Goal: Obtain resource: Obtain resource

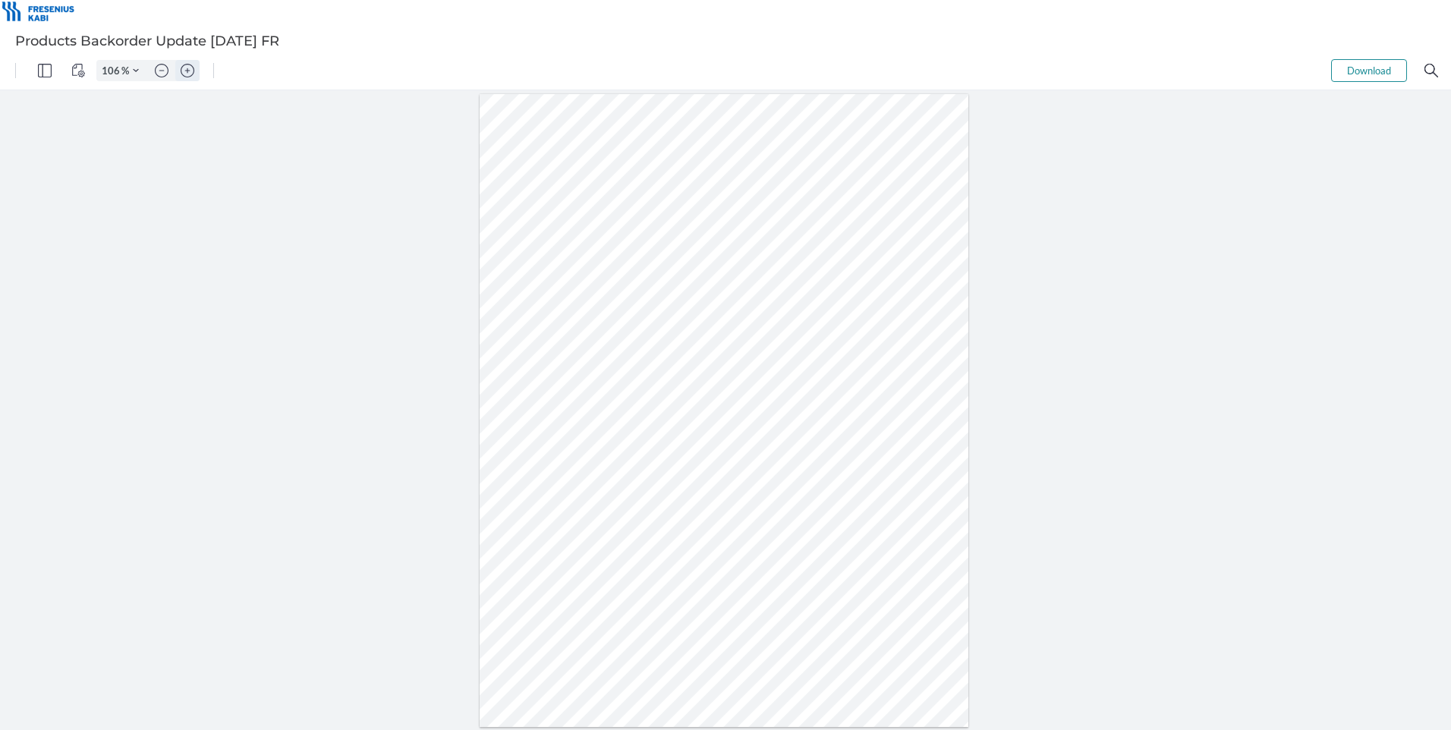
click at [188, 74] on img "Zoom in" at bounding box center [188, 71] width 14 height 14
type input "206"
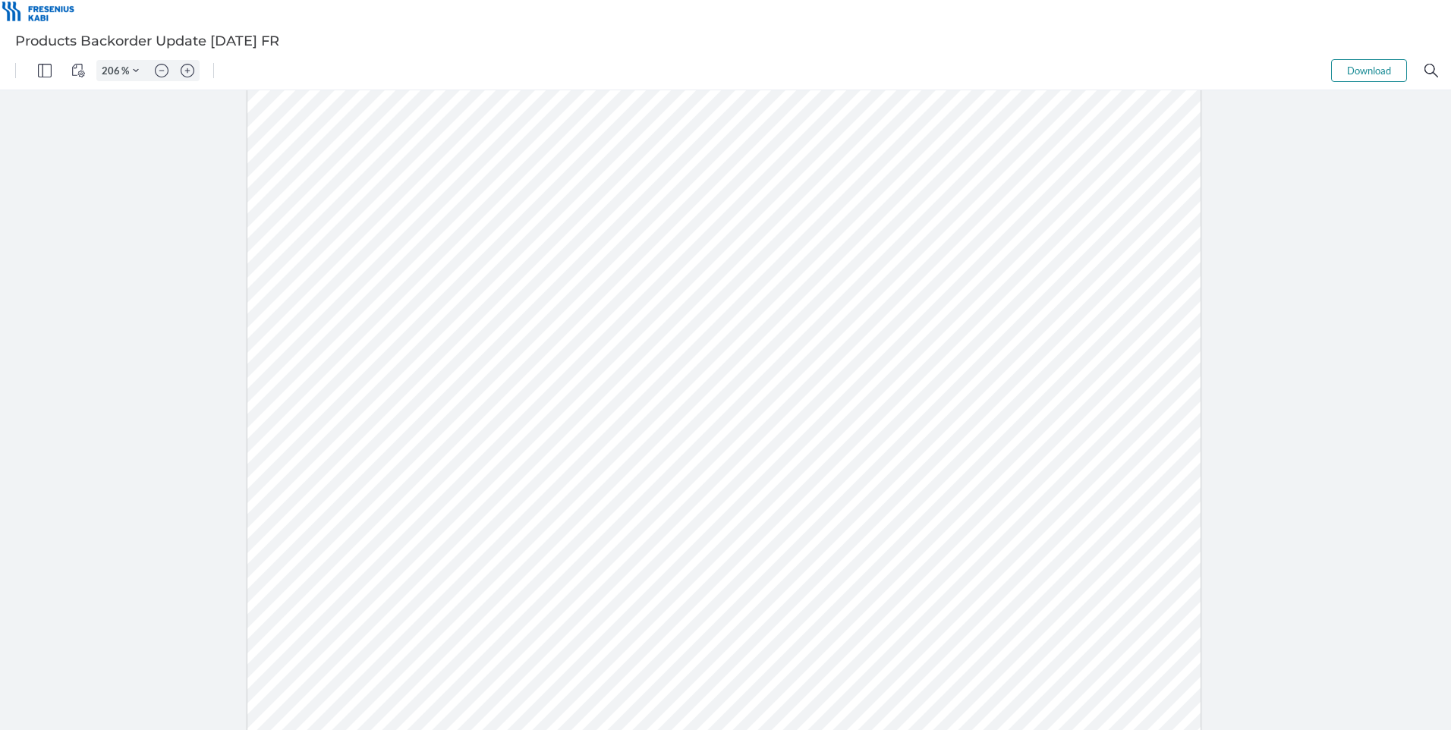
click at [575, 225] on div at bounding box center [724, 505] width 954 height 1235
click at [1377, 68] on button "Download" at bounding box center [1369, 70] width 76 height 23
click at [187, 71] on img "Zoom in" at bounding box center [188, 71] width 14 height 14
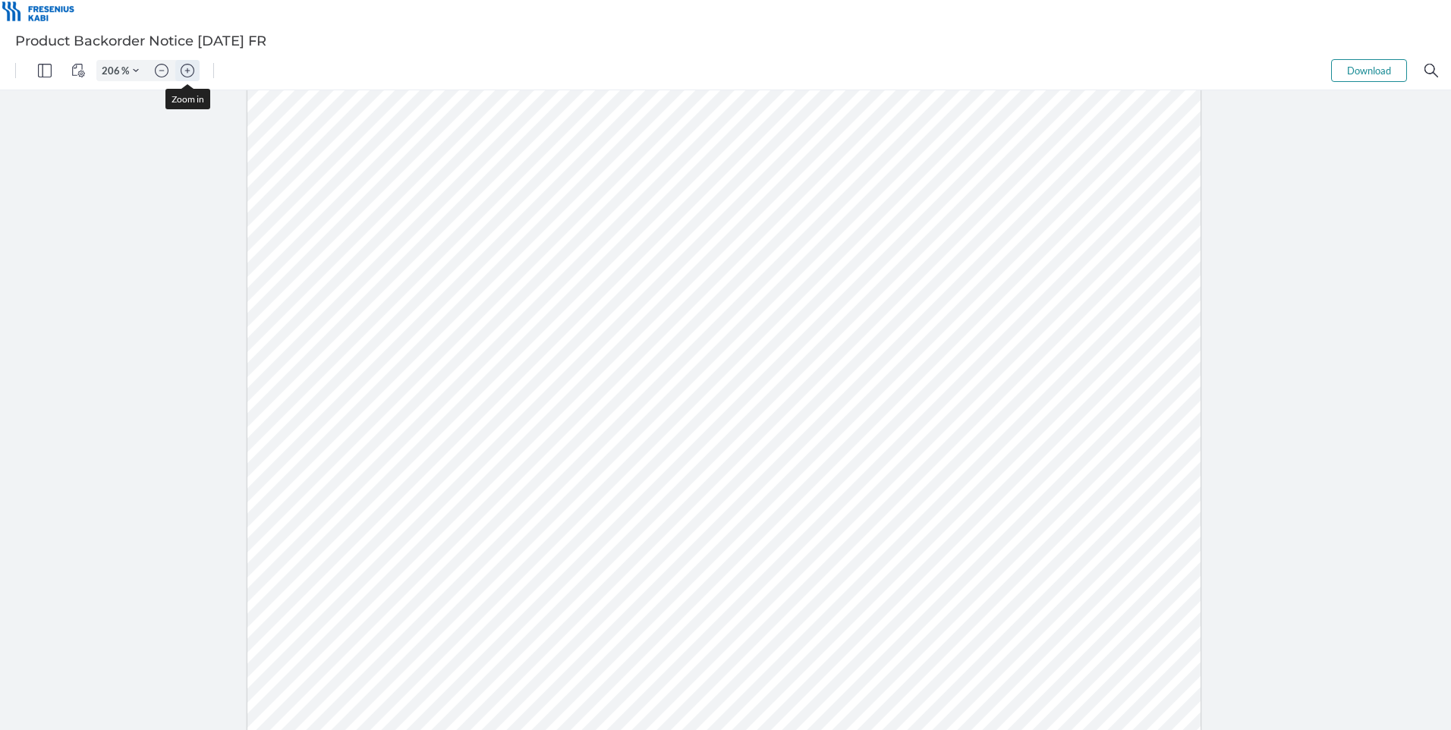
click at [187, 71] on img "Zoom in" at bounding box center [188, 71] width 14 height 14
click at [161, 63] on button "Zoom out" at bounding box center [162, 70] width 24 height 21
type input "206"
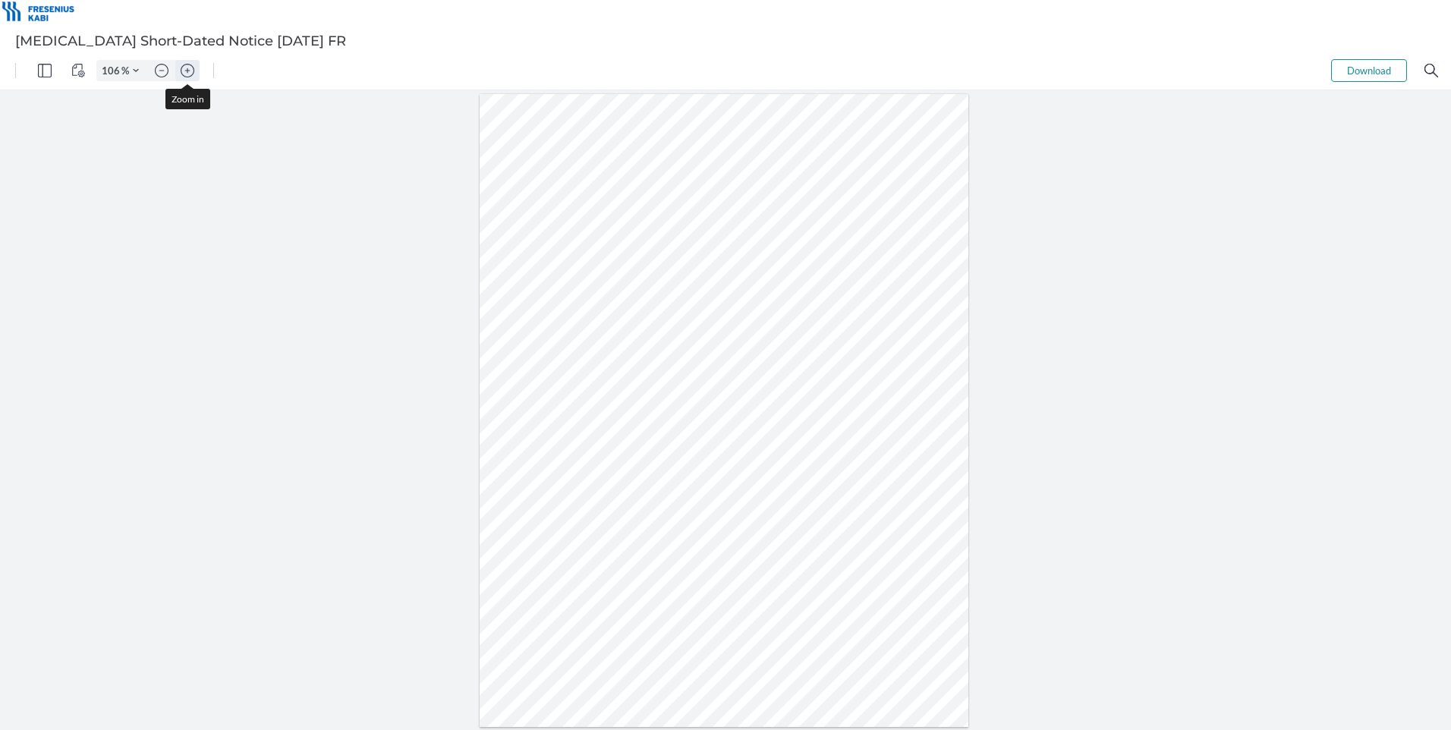
click at [188, 66] on img "Zoom in" at bounding box center [188, 71] width 14 height 14
click at [188, 67] on img "Zoom in" at bounding box center [188, 71] width 14 height 14
type input "256"
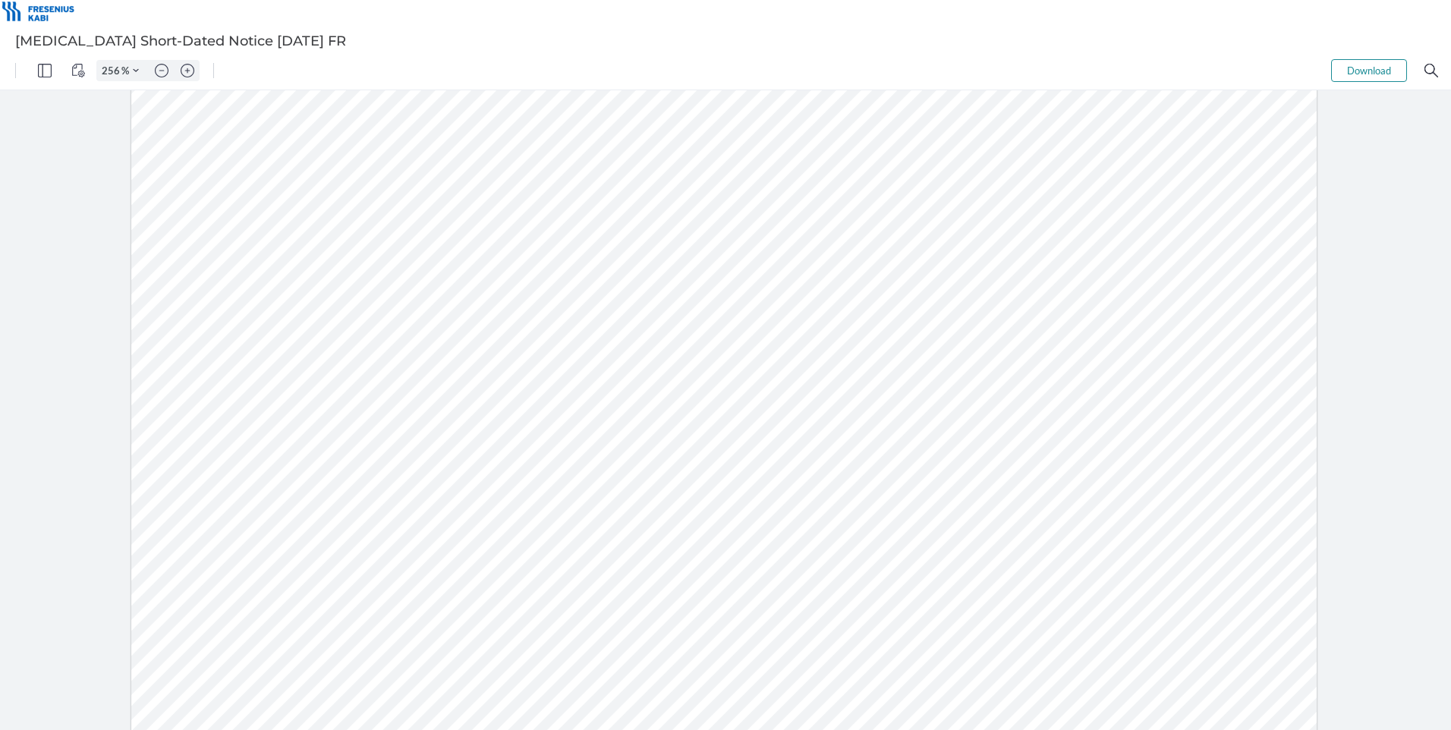
scroll to position [427, 0]
